Goal: Browse casually

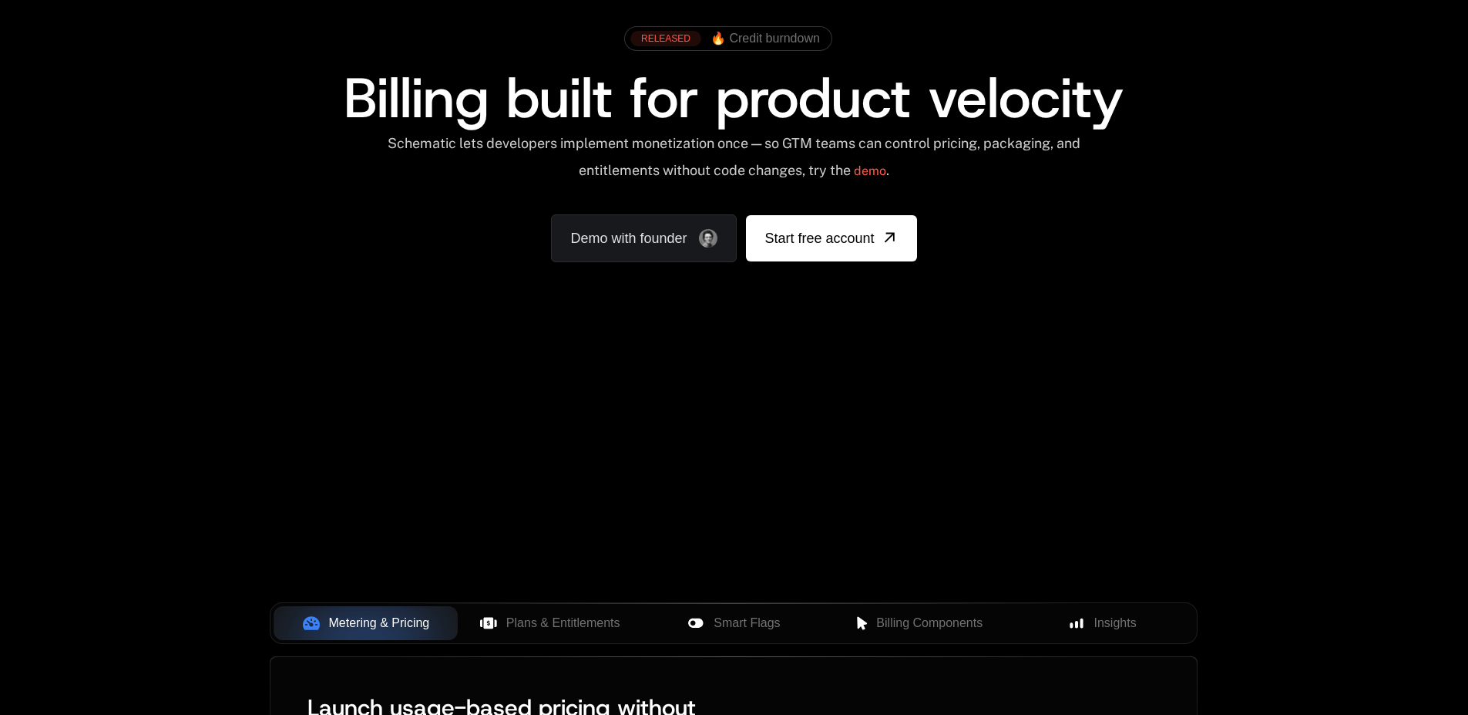
scroll to position [185, 0]
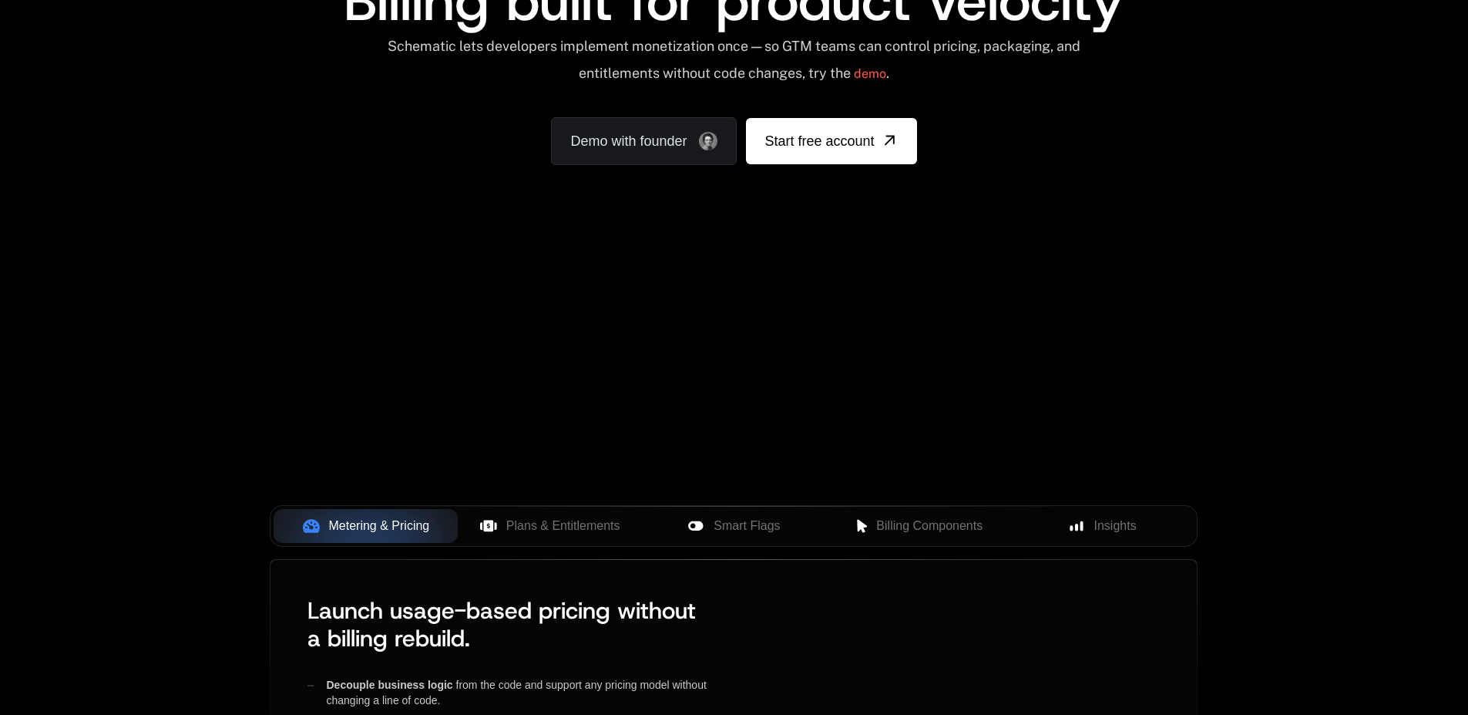
click at [747, 327] on div "Your browser does not support the video tag." at bounding box center [734, 269] width 1002 height 649
